Goal: Information Seeking & Learning: Find specific page/section

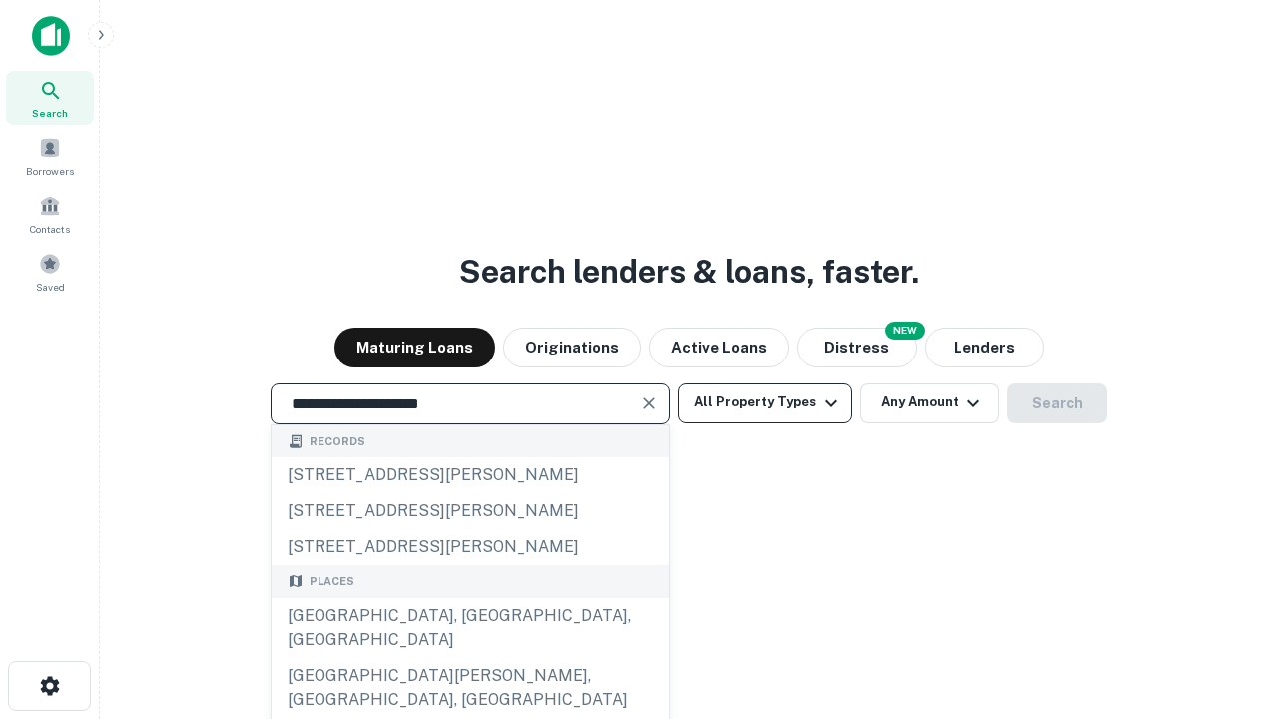
click at [469, 658] on div "[GEOGRAPHIC_DATA], [GEOGRAPHIC_DATA], [GEOGRAPHIC_DATA]" at bounding box center [470, 628] width 397 height 60
type input "**********"
click at [765, 402] on button "All Property Types" at bounding box center [765, 403] width 174 height 40
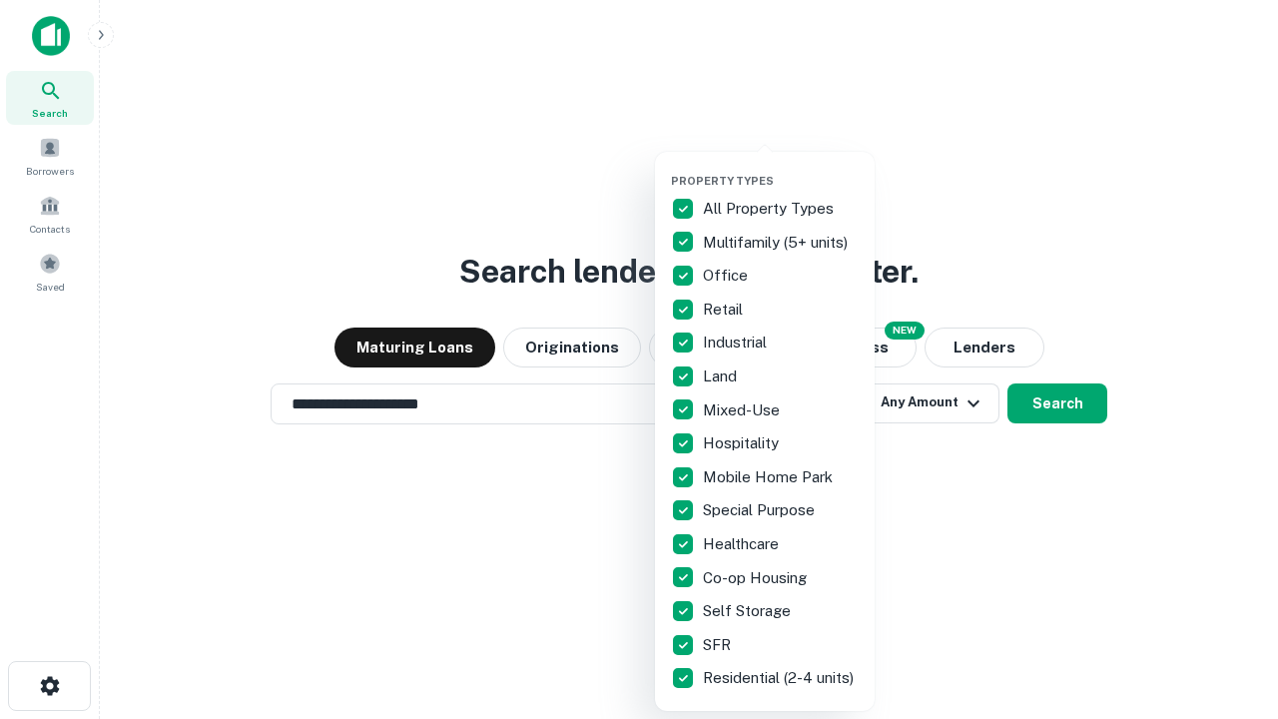
click at [781, 168] on button "button" at bounding box center [781, 168] width 220 height 1
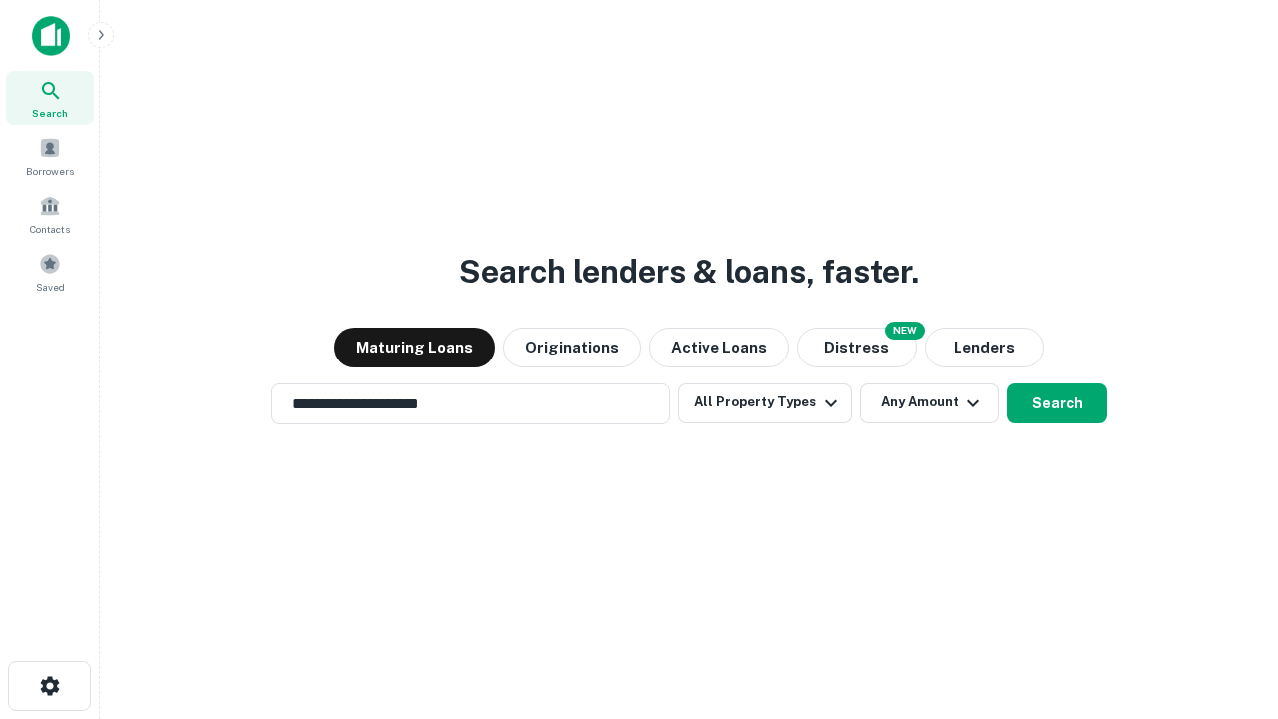
scroll to position [31, 0]
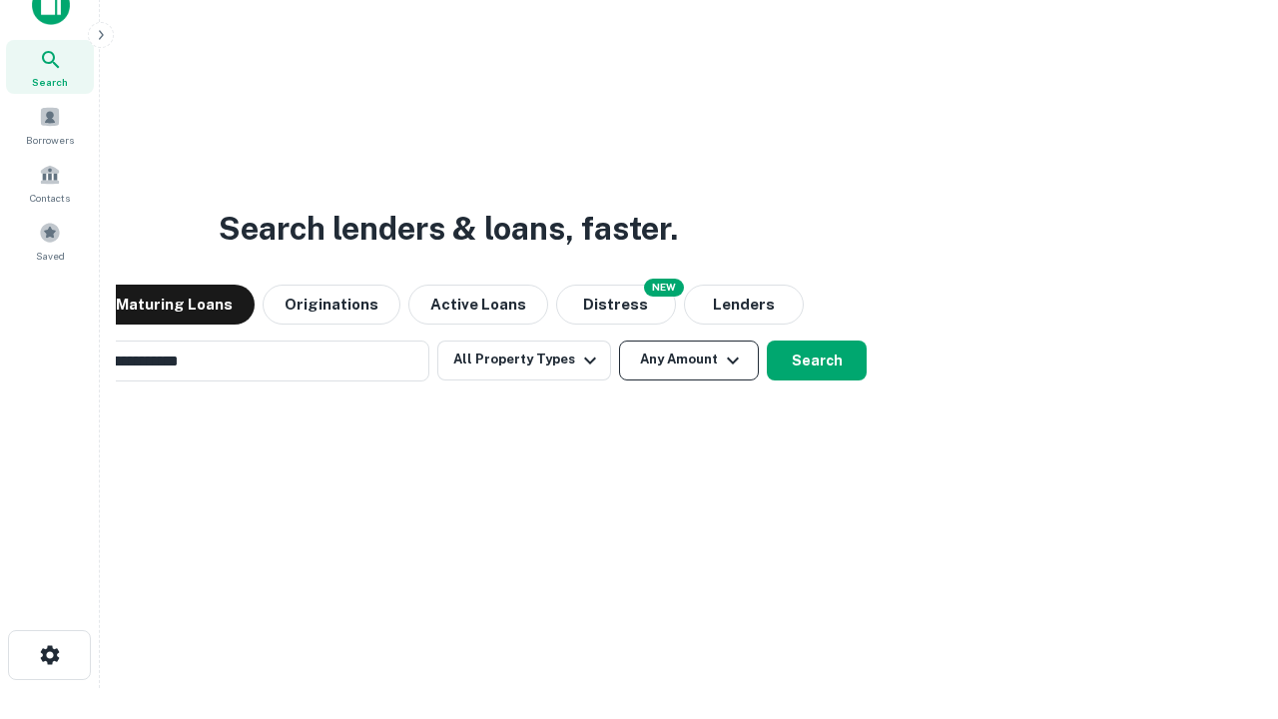
click at [619, 341] on button "Any Amount" at bounding box center [689, 361] width 140 height 40
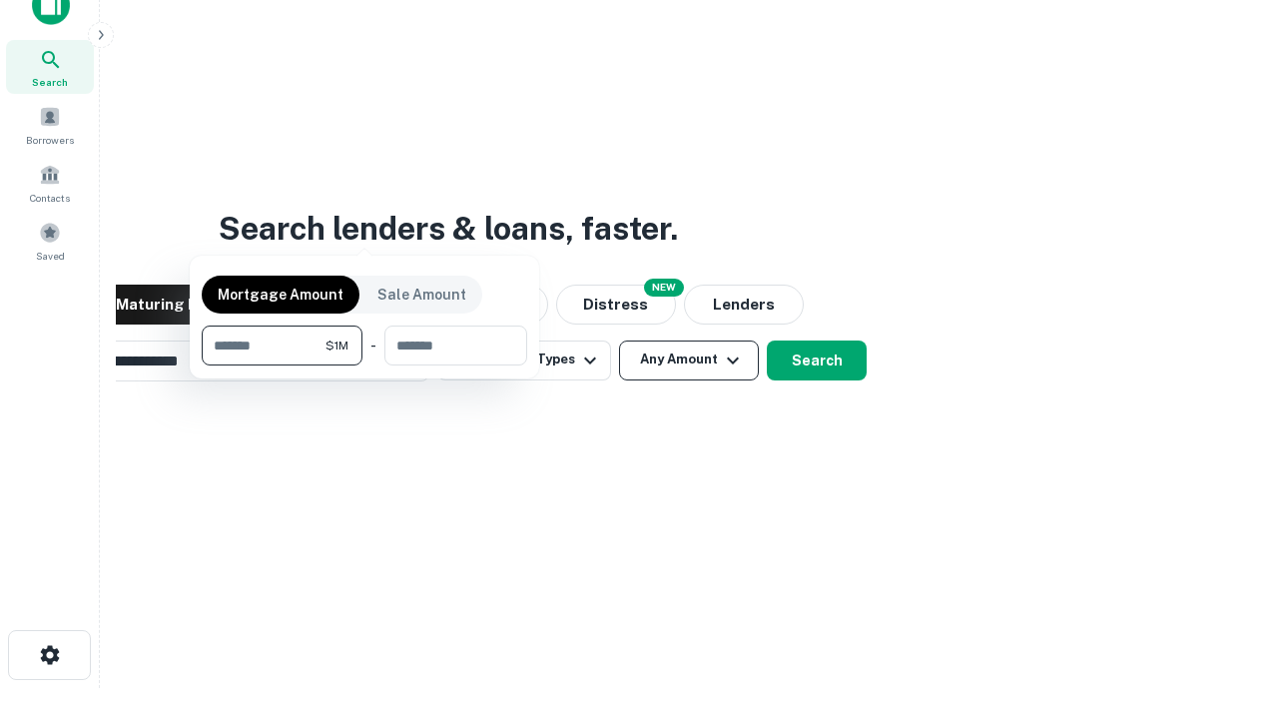
scroll to position [32, 0]
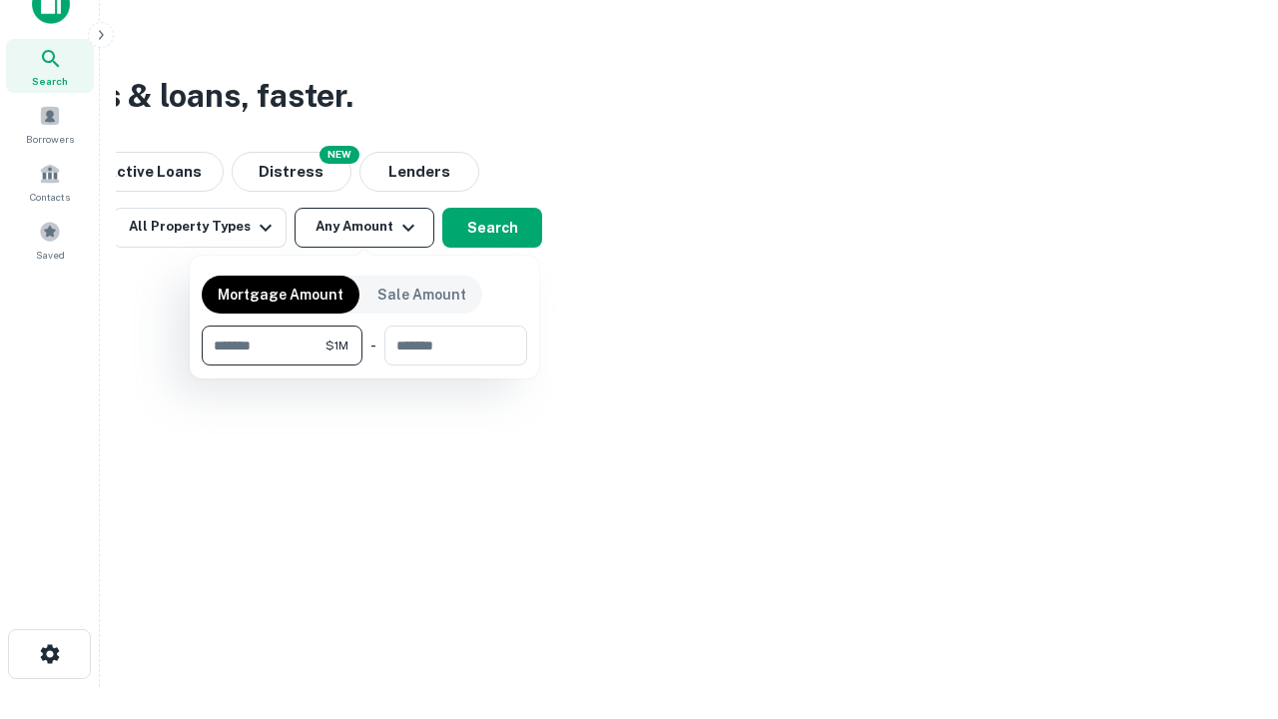
type input "*******"
click at [364, 365] on button "button" at bounding box center [365, 365] width 326 height 1
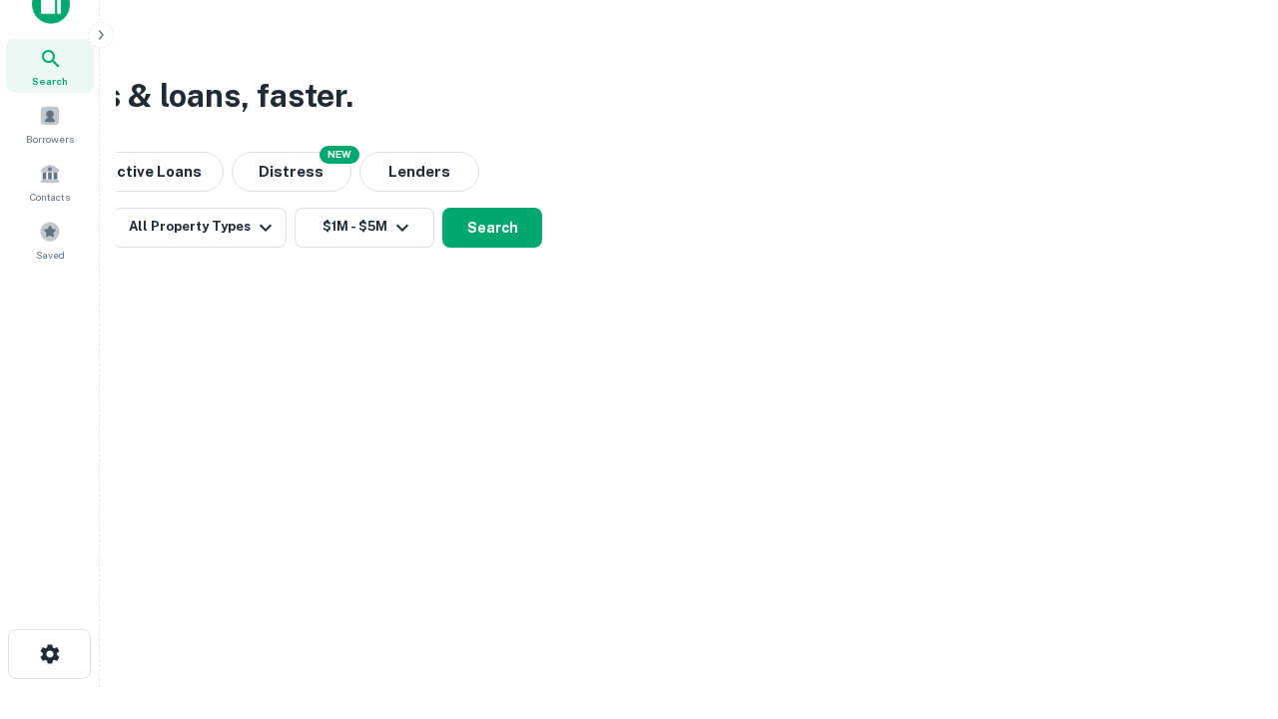
scroll to position [31, 0]
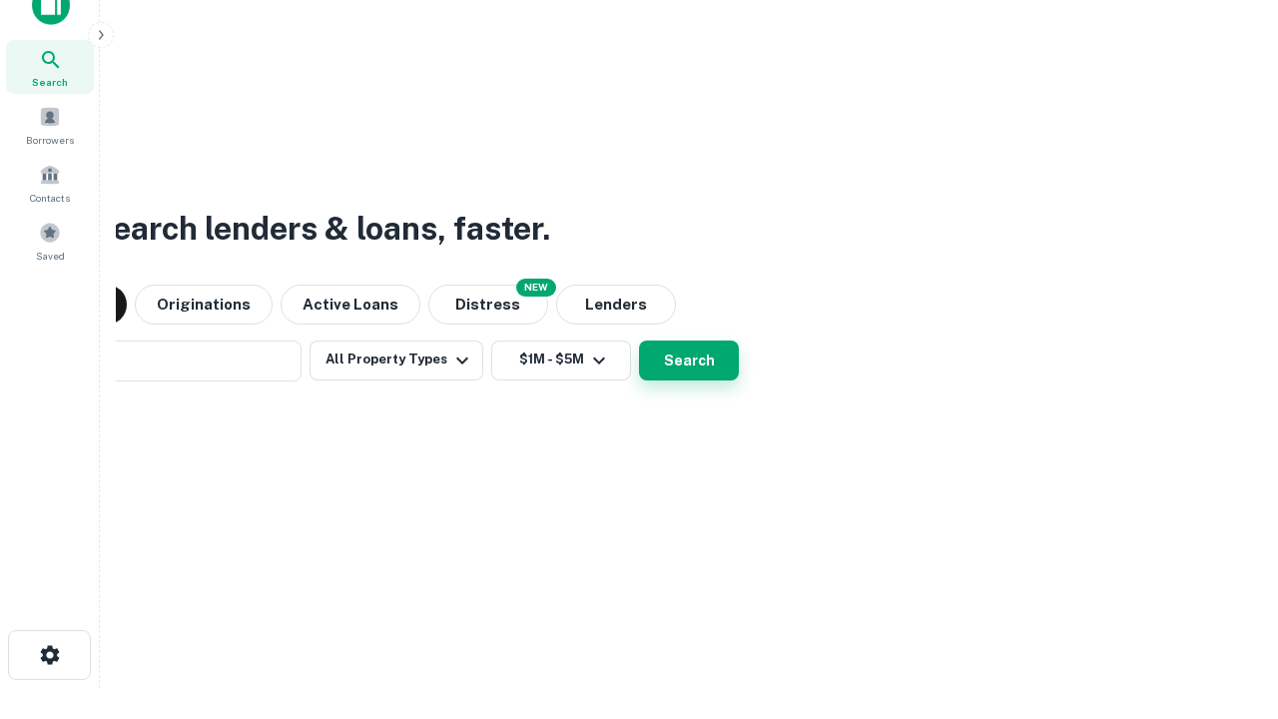
click at [639, 341] on button "Search" at bounding box center [689, 361] width 100 height 40
